Goal: Information Seeking & Learning: Learn about a topic

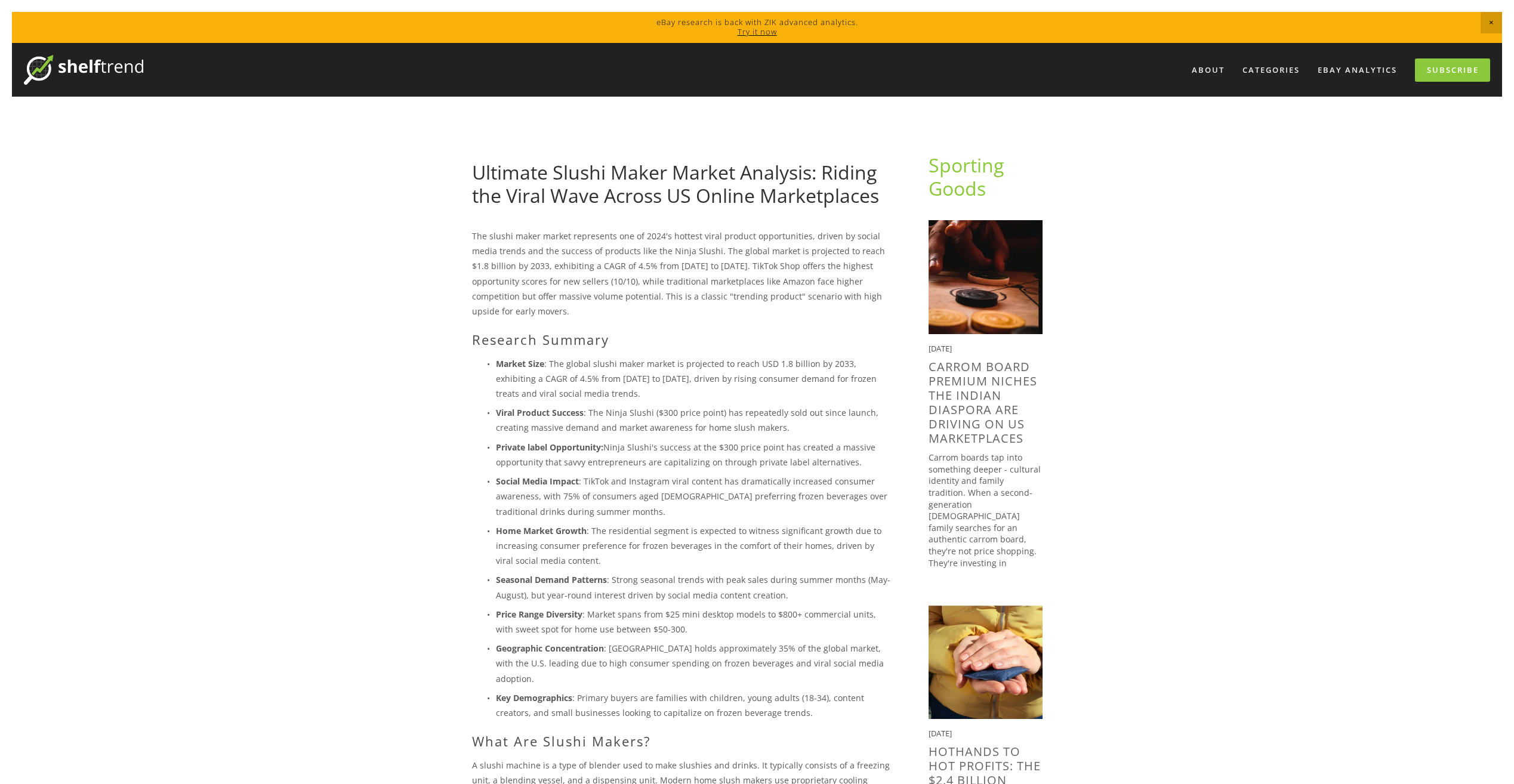
click at [790, 191] on link "Ultimate Slushi Maker Market Analysis: Riding the Viral Wave Across US Online M…" at bounding box center [675, 183] width 407 height 48
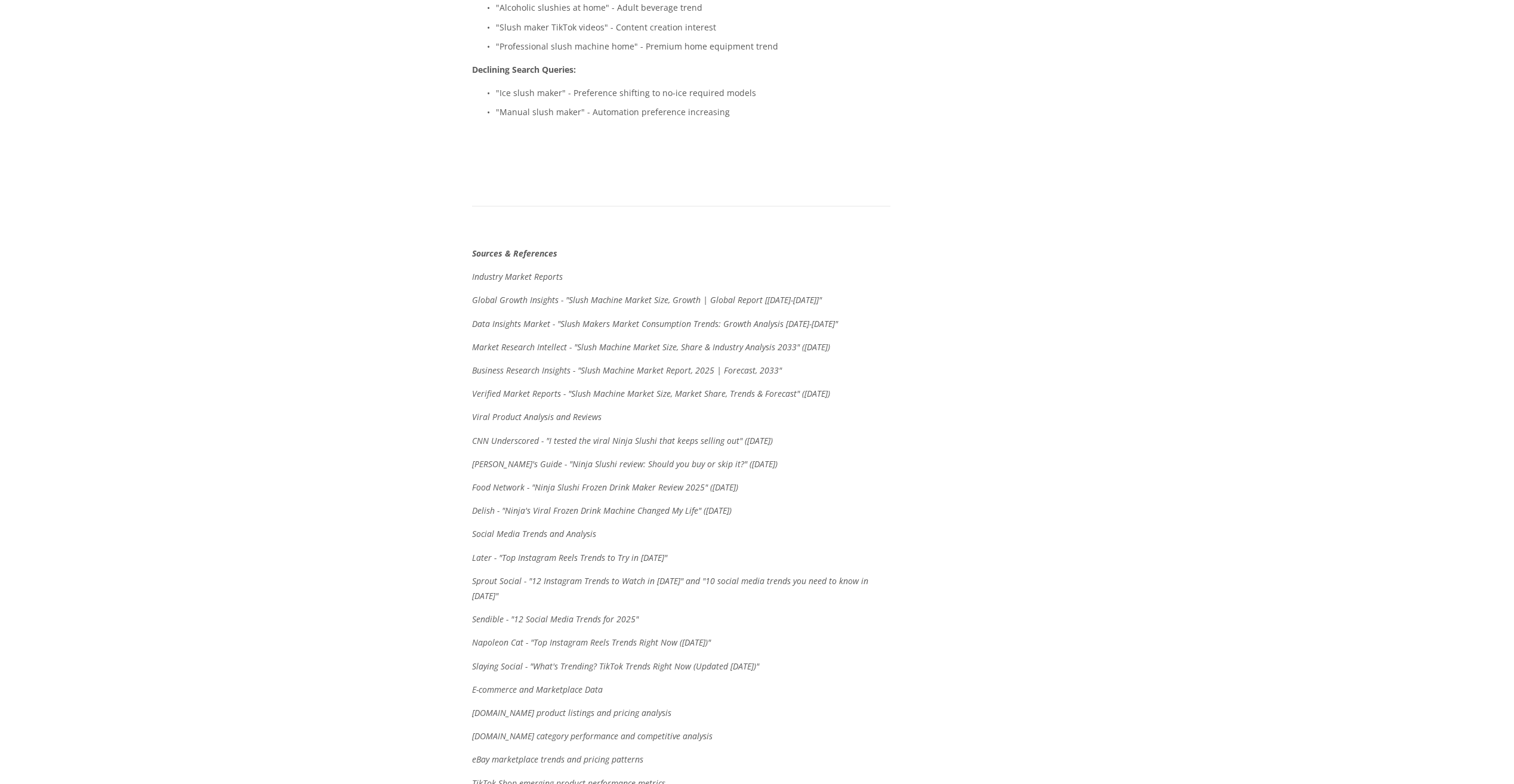
scroll to position [4476, 0]
drag, startPoint x: 471, startPoint y: 249, endPoint x: 863, endPoint y: 245, distance: 392.0
click at [841, 341] on p "Market Research Intellect - "Slush Machine Market Size, Share & Industry Analys…" at bounding box center [681, 348] width 419 height 15
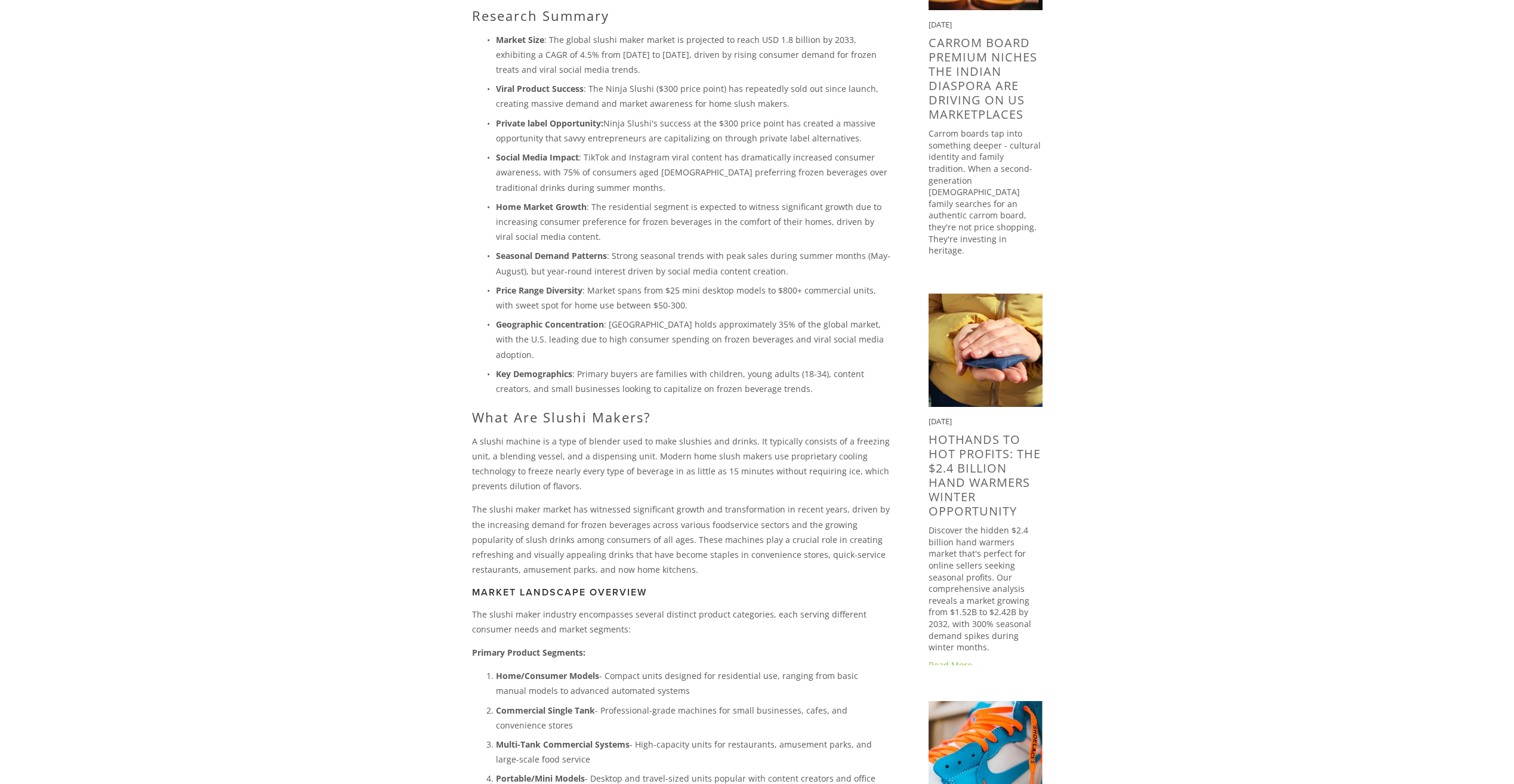
scroll to position [0, 0]
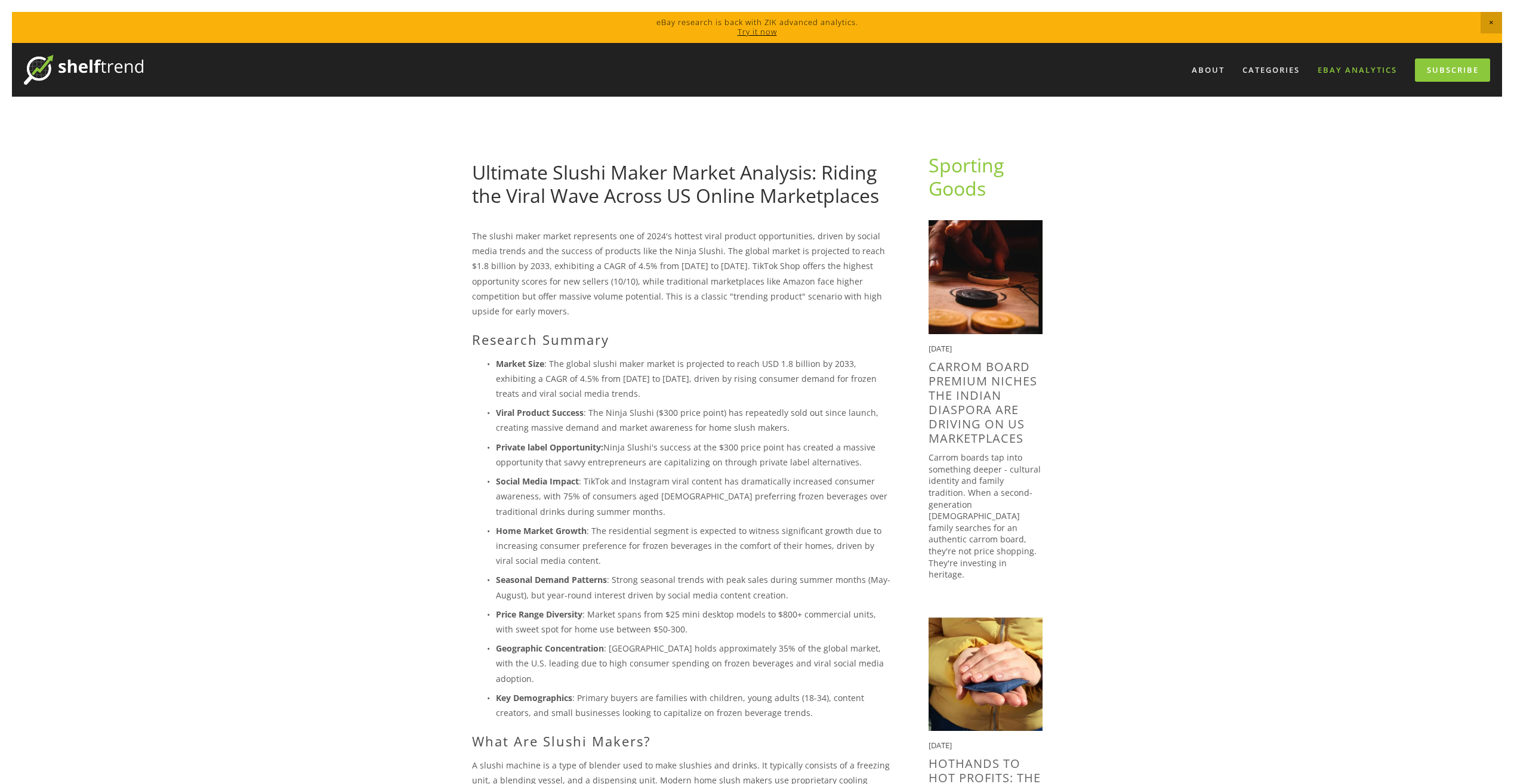
click at [1352, 73] on link "eBay Analytics" at bounding box center [1357, 70] width 95 height 20
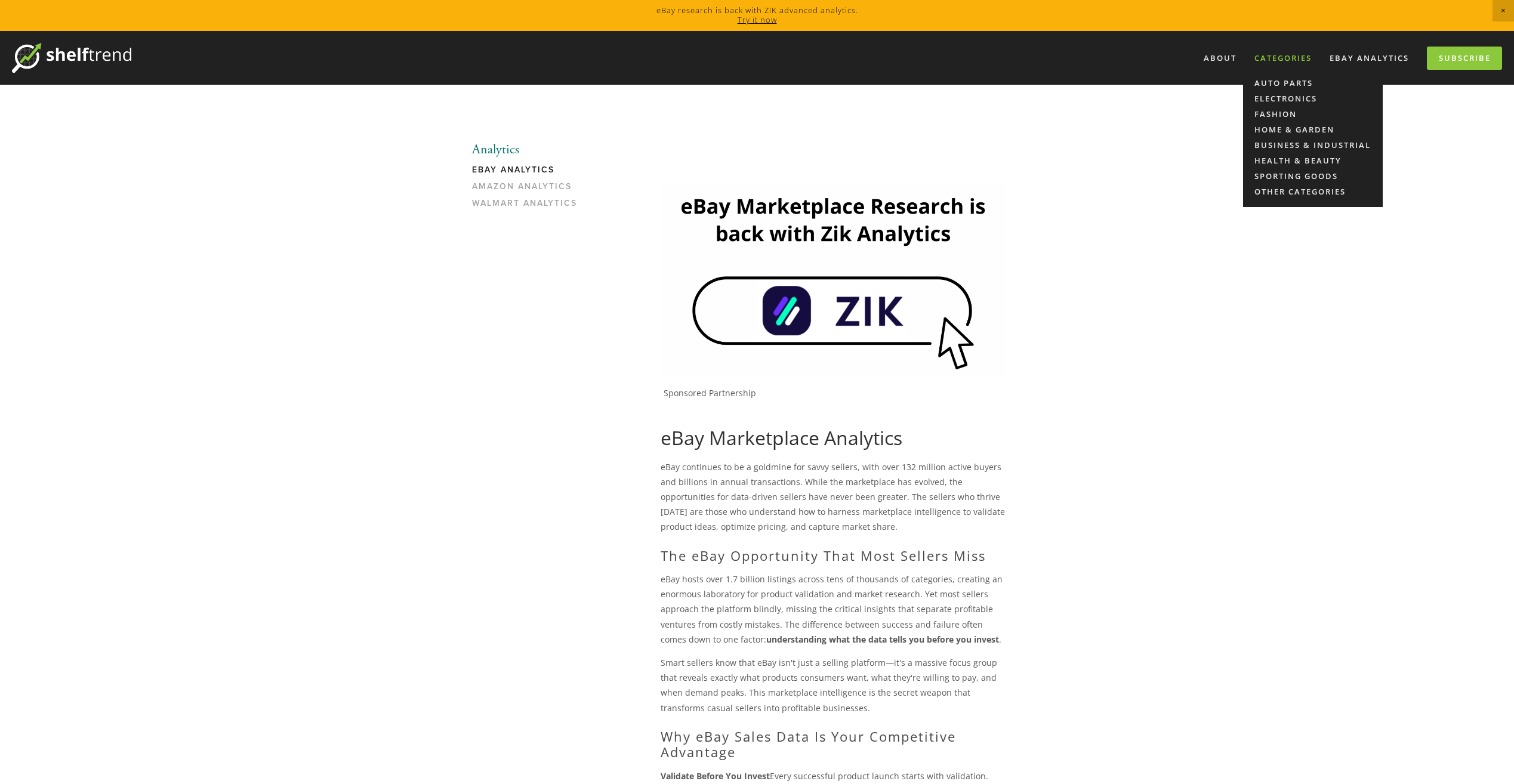
click at [1285, 53] on div "Categories" at bounding box center [1283, 58] width 73 height 20
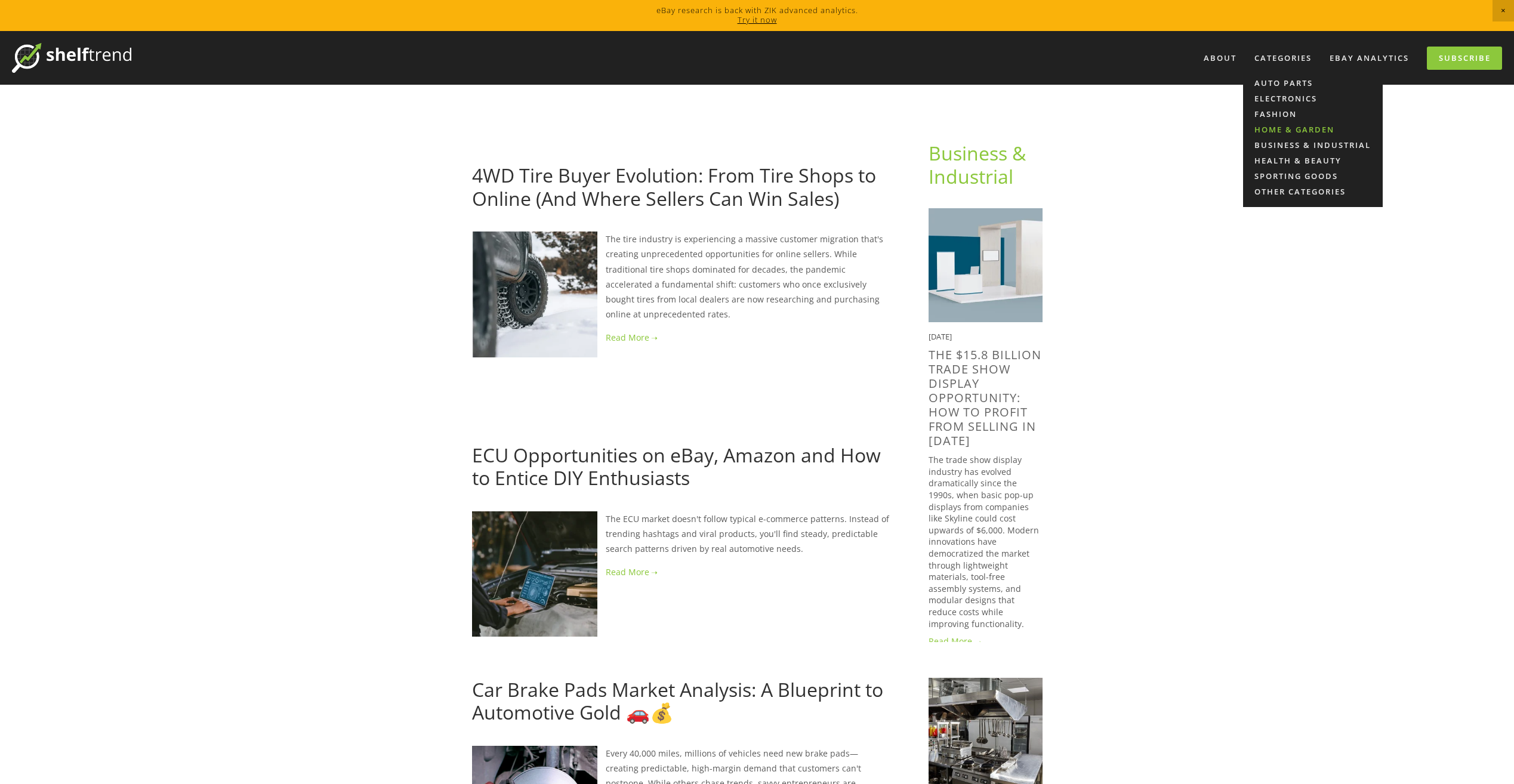
click at [1289, 126] on link "Home & Garden" at bounding box center [1313, 130] width 140 height 15
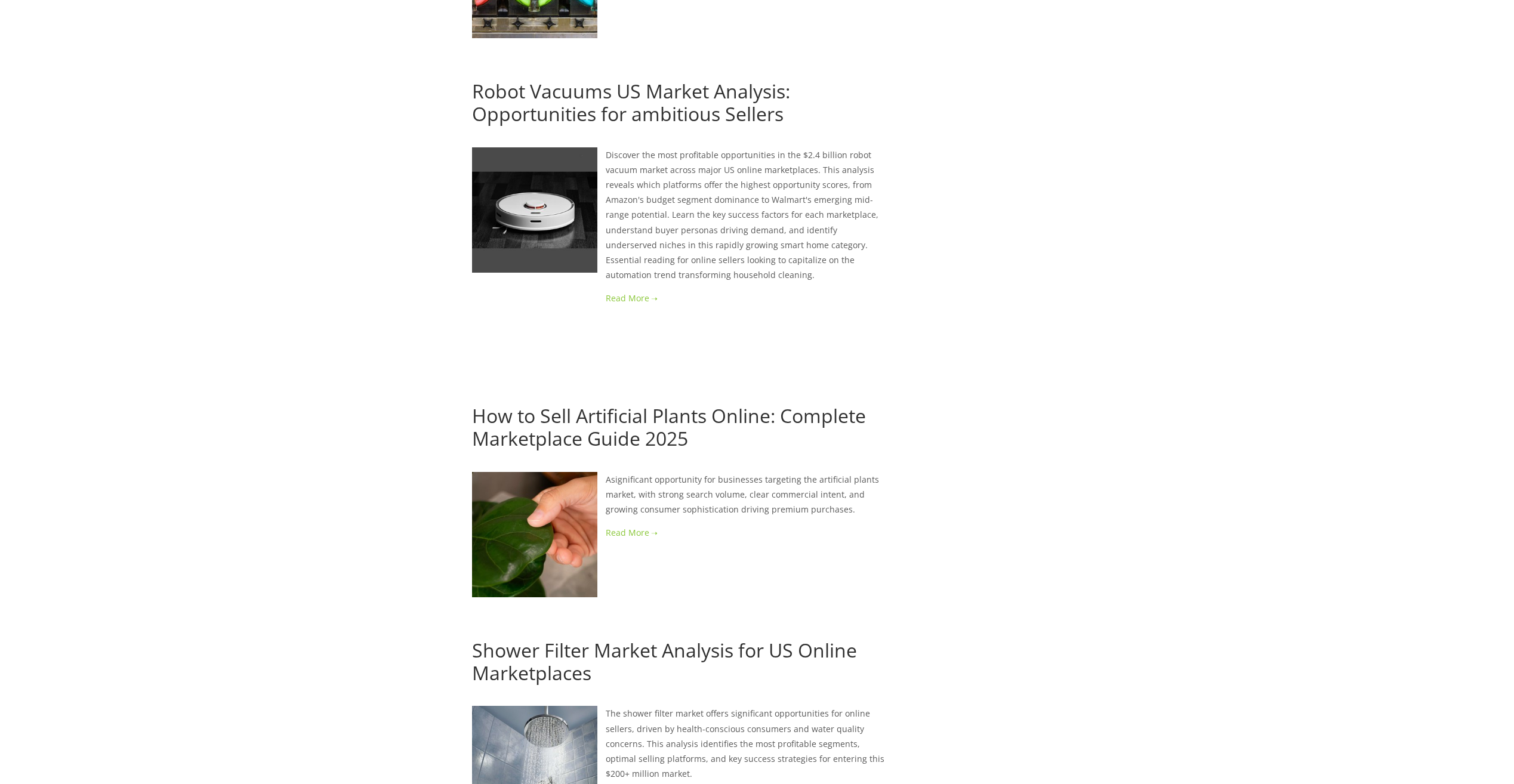
scroll to position [2097, 0]
